Goal: Information Seeking & Learning: Learn about a topic

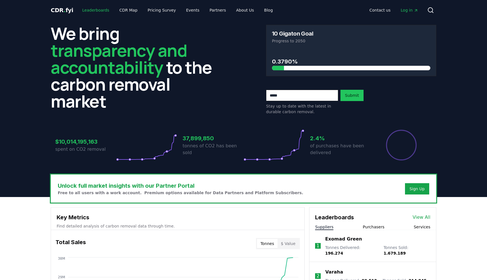
click at [93, 6] on link "Leaderboards" at bounding box center [96, 10] width 36 height 10
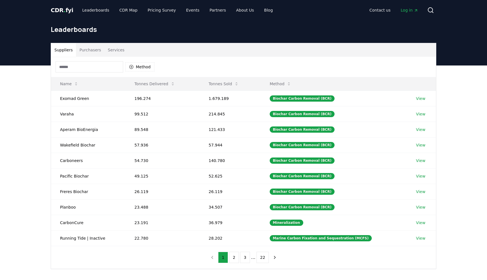
click at [94, 51] on button "Purchasers" at bounding box center [90, 50] width 28 height 14
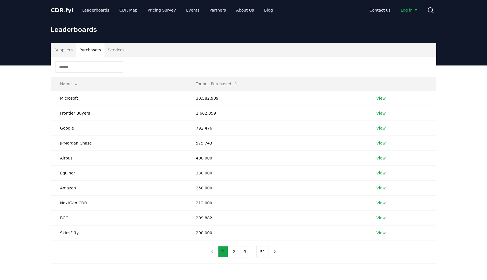
click at [68, 42] on div "Leaderboards" at bounding box center [243, 31] width 395 height 23
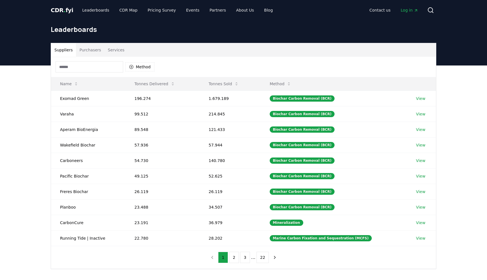
click at [63, 50] on button "Suppliers" at bounding box center [63, 50] width 25 height 14
click at [234, 85] on button "Tonnes Sold" at bounding box center [223, 83] width 39 height 11
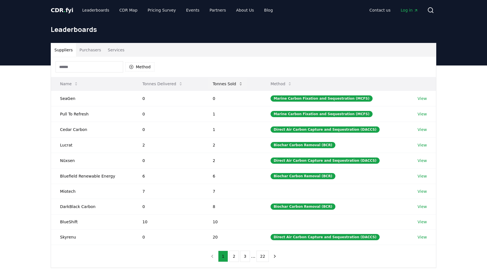
click at [236, 85] on button "Tonnes Sold" at bounding box center [227, 83] width 39 height 11
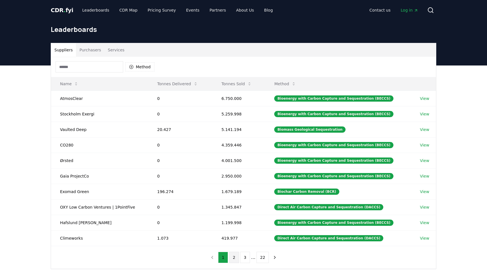
click at [232, 256] on button "2" at bounding box center [234, 256] width 10 height 11
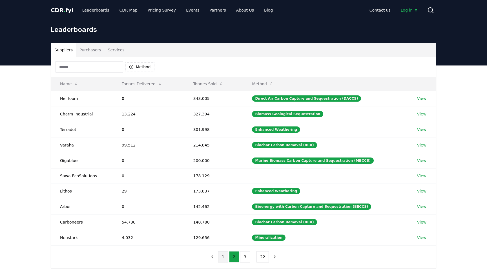
click at [222, 257] on button "1" at bounding box center [223, 256] width 10 height 11
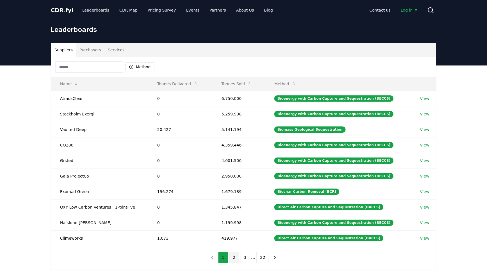
click at [235, 260] on button "2" at bounding box center [234, 256] width 10 height 11
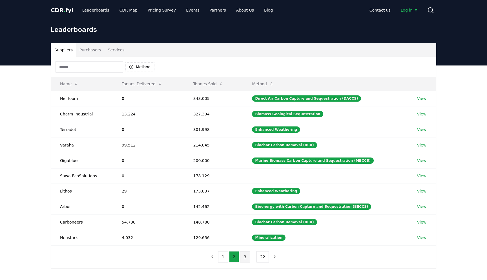
click at [243, 258] on button "3" at bounding box center [245, 256] width 10 height 11
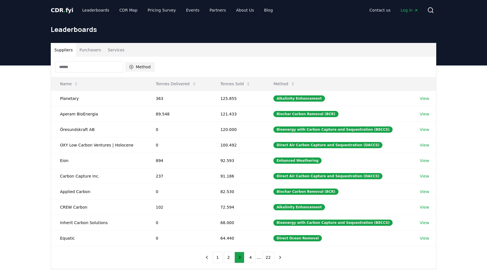
click at [141, 70] on button "Method" at bounding box center [139, 66] width 29 height 9
type input "*******"
click at [156, 94] on span "Biochar Carbon Removal (BCR)" at bounding box center [155, 93] width 38 height 11
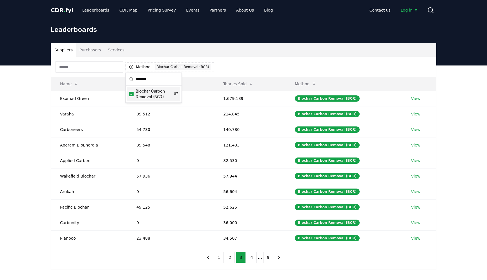
click at [15, 187] on div "Suppliers Purchasers Services Method 1 Biochar Carbon Removal (BCR) Name Tonnes…" at bounding box center [243, 178] width 487 height 226
click at [232, 259] on button "2" at bounding box center [230, 256] width 10 height 11
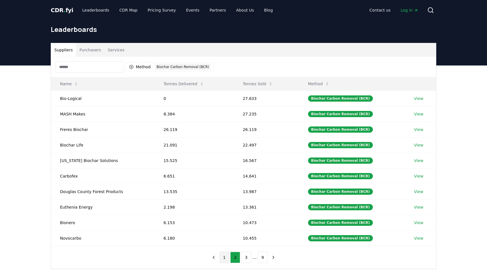
click at [225, 257] on button "1" at bounding box center [225, 256] width 10 height 11
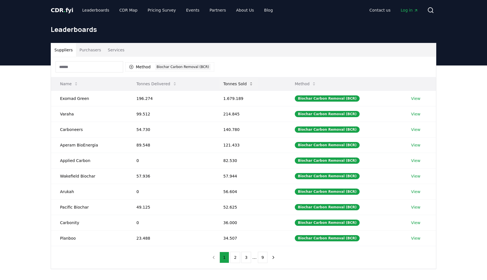
click at [245, 85] on button "Tonnes Sold" at bounding box center [238, 83] width 39 height 11
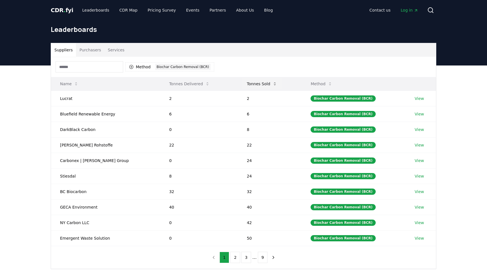
click at [262, 85] on button "Tonnes Sold" at bounding box center [261, 83] width 39 height 11
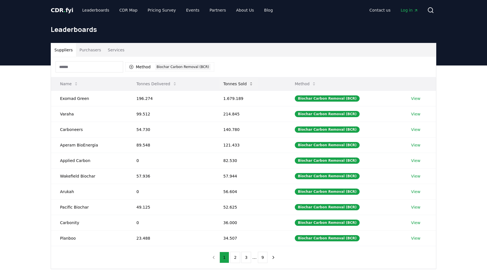
click at [248, 80] on button "Tonnes Sold" at bounding box center [238, 83] width 39 height 11
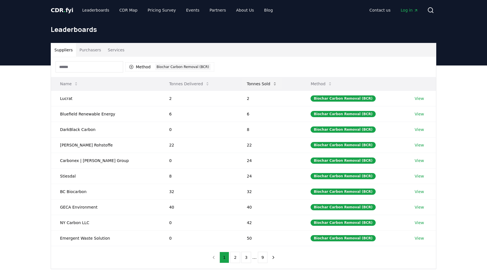
click at [248, 84] on button "Tonnes Sold" at bounding box center [261, 83] width 39 height 11
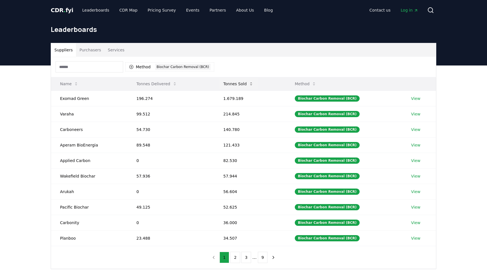
click at [239, 83] on button "Tonnes Sold" at bounding box center [238, 83] width 39 height 11
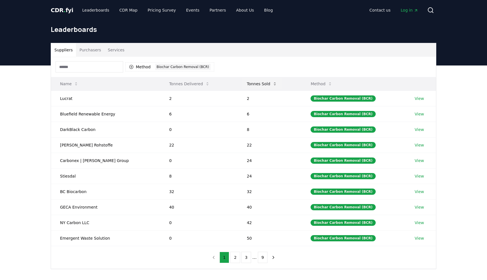
click at [243, 83] on button "Tonnes Sold" at bounding box center [261, 83] width 39 height 11
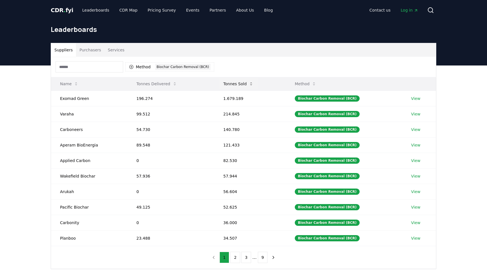
click at [238, 83] on button "Tonnes Sold" at bounding box center [238, 83] width 39 height 11
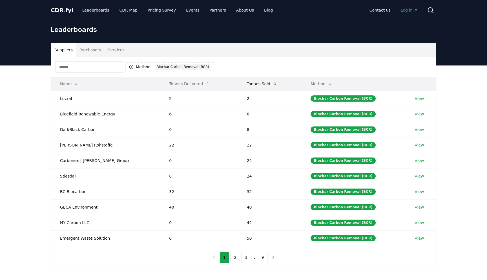
click at [249, 83] on button "Tonnes Sold" at bounding box center [261, 83] width 39 height 11
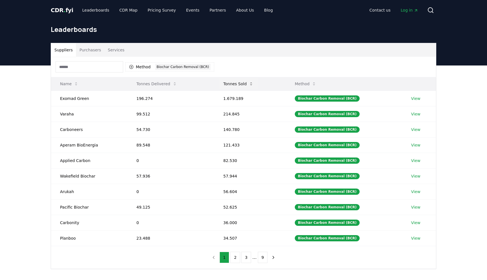
click at [248, 85] on button "Tonnes Sold" at bounding box center [238, 83] width 39 height 11
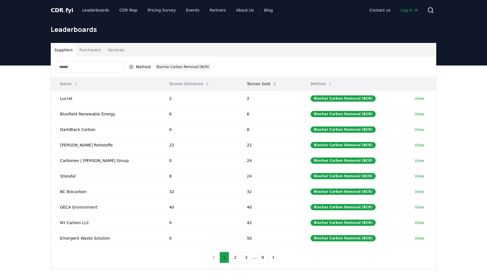
click at [248, 85] on button "Tonnes Sold" at bounding box center [261, 83] width 39 height 11
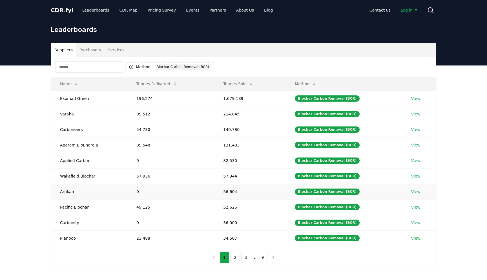
click at [66, 192] on td "Arukah" at bounding box center [89, 191] width 76 height 16
click at [418, 192] on link "View" at bounding box center [415, 192] width 9 height 6
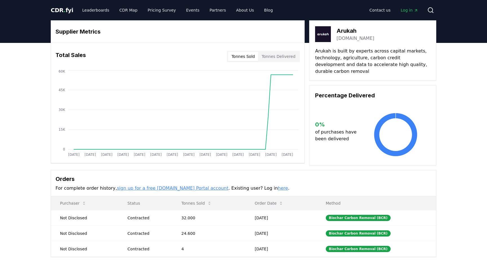
click at [357, 57] on p "Arukah is built by experts across capital markets, technology, agriculture, car…" at bounding box center [372, 61] width 115 height 27
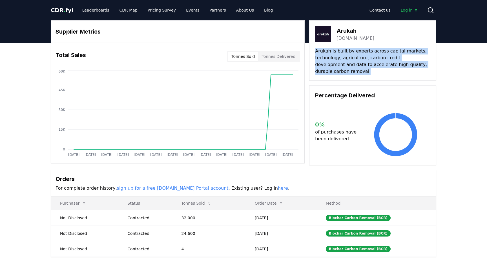
click at [357, 57] on p "Arukah is built by experts across capital markets, technology, agriculture, car…" at bounding box center [372, 61] width 115 height 27
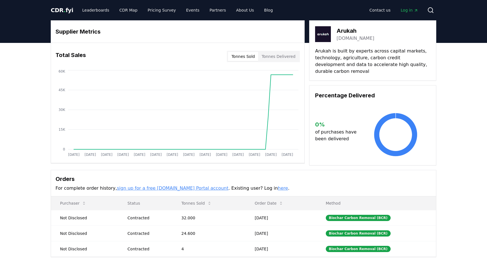
click at [343, 30] on h3 "Arukah" at bounding box center [356, 30] width 38 height 8
click at [359, 38] on link "[DOMAIN_NAME]" at bounding box center [356, 38] width 38 height 7
click at [342, 28] on h3 "Arukah" at bounding box center [356, 30] width 38 height 8
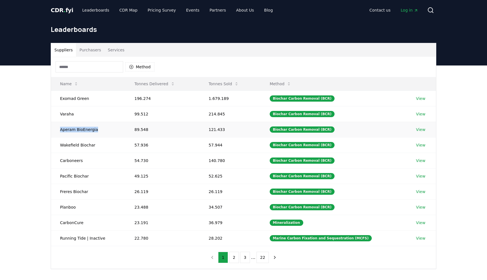
drag, startPoint x: 61, startPoint y: 131, endPoint x: 107, endPoint y: 131, distance: 45.7
click at [107, 131] on td "Aperam BioEnergia" at bounding box center [88, 129] width 74 height 16
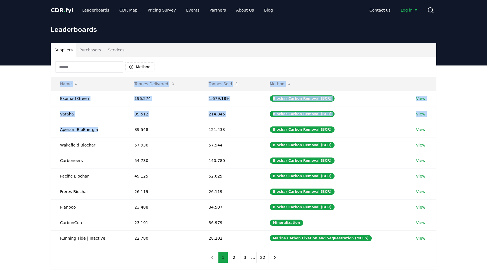
drag, startPoint x: 99, startPoint y: 131, endPoint x: 30, endPoint y: 131, distance: 68.8
click at [30, 131] on div "Suppliers Purchasers Services Method Name Tonnes Delivered Tonnes Sold Method E…" at bounding box center [243, 178] width 487 height 226
click at [58, 136] on td "Aperam BioEnergia" at bounding box center [88, 129] width 74 height 16
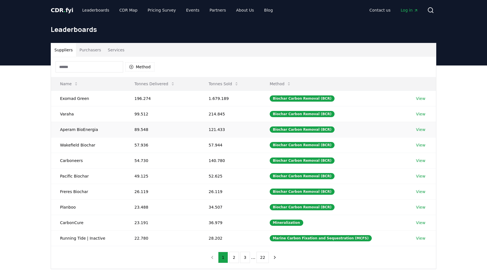
click at [61, 129] on td "Aperam BioEnergia" at bounding box center [88, 129] width 74 height 16
click at [62, 129] on td "Aperam BioEnergia" at bounding box center [88, 129] width 74 height 16
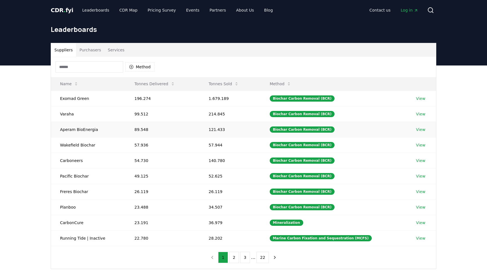
click at [90, 129] on td "Aperam BioEnergia" at bounding box center [88, 129] width 74 height 16
click at [420, 127] on link "View" at bounding box center [420, 130] width 9 height 6
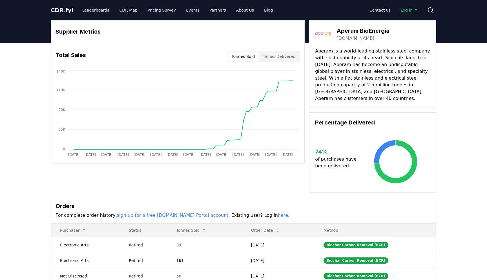
click at [366, 49] on p "Aperam is a world-leading stainless steel company with sustainability at its he…" at bounding box center [372, 75] width 115 height 54
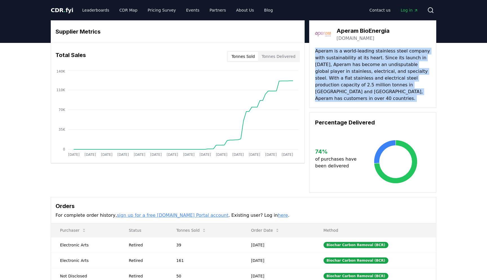
click at [366, 49] on p "Aperam is a world-leading stainless steel company with sustainability at its he…" at bounding box center [372, 75] width 115 height 54
click at [363, 66] on p "Aperam is a world-leading stainless steel company with sustainability at its he…" at bounding box center [372, 75] width 115 height 54
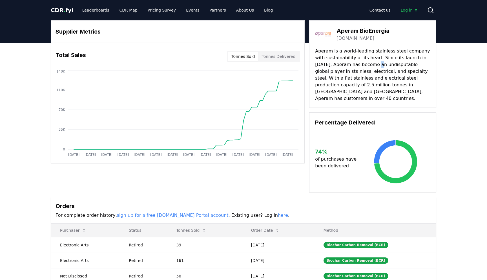
click at [363, 66] on p "Aperam is a world-leading stainless steel company with sustainability at its he…" at bounding box center [372, 75] width 115 height 54
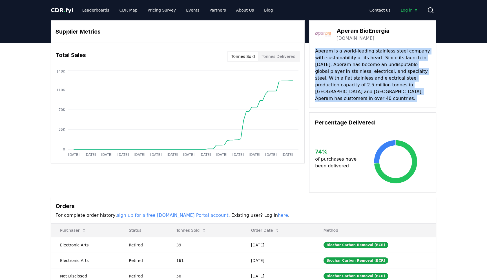
click at [363, 66] on p "Aperam is a world-leading stainless steel company with sustainability at its he…" at bounding box center [372, 75] width 115 height 54
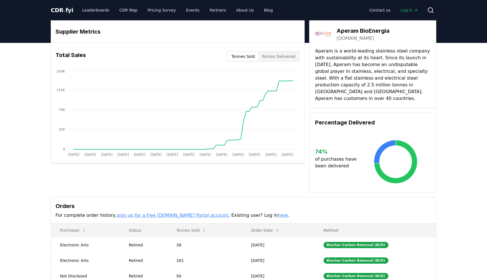
click at [366, 76] on p "Aperam is a world-leading stainless steel company with sustainability at its he…" at bounding box center [372, 75] width 115 height 54
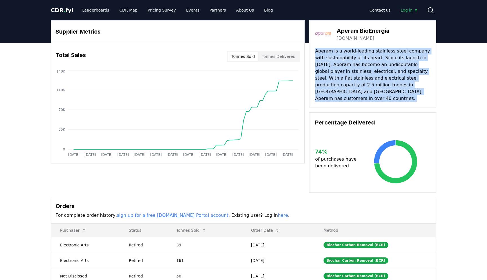
click at [366, 76] on p "Aperam is a world-leading stainless steel company with sustainability at its he…" at bounding box center [372, 75] width 115 height 54
click at [375, 85] on p "Aperam is a world-leading stainless steel company with sustainability at its he…" at bounding box center [372, 75] width 115 height 54
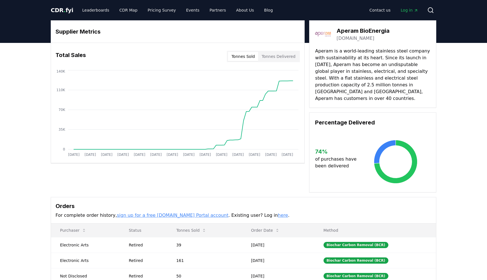
click at [375, 85] on p "Aperam is a world-leading stainless steel company with sustainability at its he…" at bounding box center [372, 75] width 115 height 54
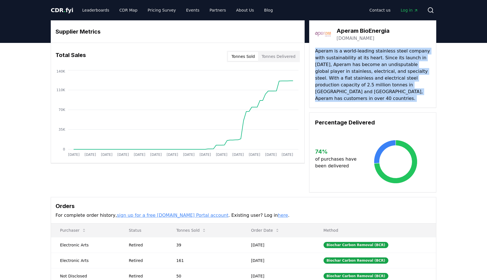
click at [375, 85] on p "Aperam is a world-leading stainless steel company with sustainability at its he…" at bounding box center [372, 75] width 115 height 54
click at [397, 81] on p "Aperam is a world-leading stainless steel company with sustainability at its he…" at bounding box center [372, 75] width 115 height 54
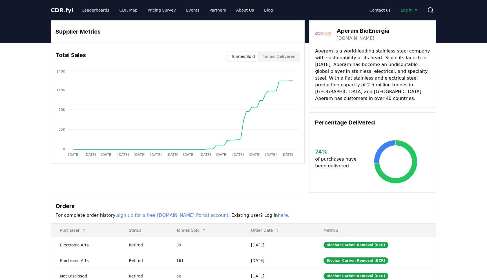
click at [397, 81] on p "Aperam is a world-leading stainless steel company with sustainability at its he…" at bounding box center [372, 75] width 115 height 54
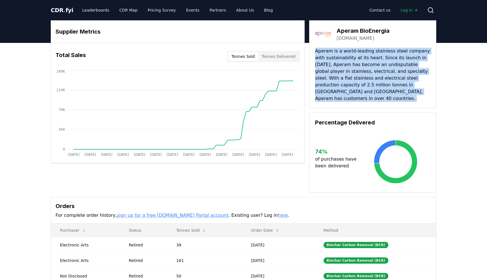
click at [397, 81] on p "Aperam is a world-leading stainless steel company with sustainability at its he…" at bounding box center [372, 75] width 115 height 54
